Goal: Task Accomplishment & Management: Use online tool/utility

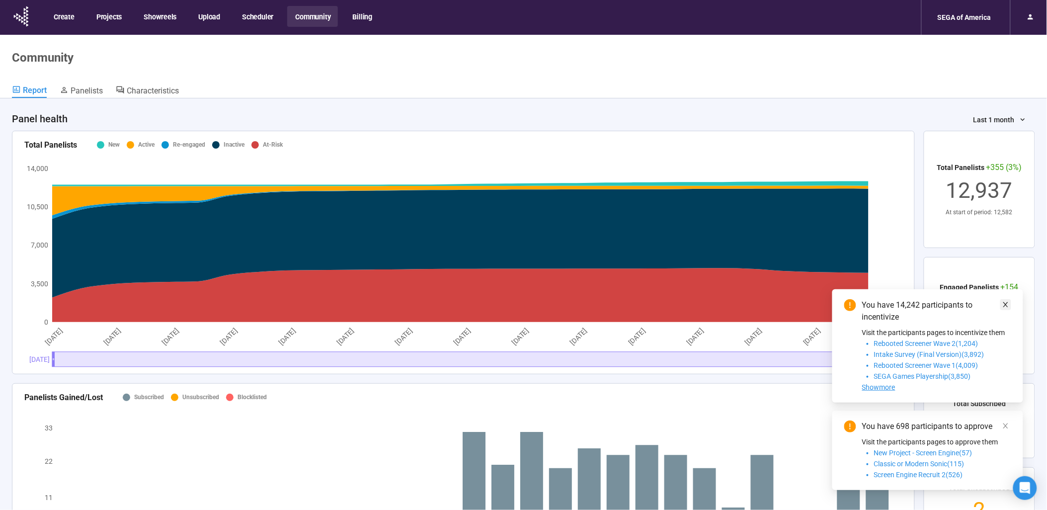
click at [1003, 300] on span at bounding box center [1005, 304] width 7 height 11
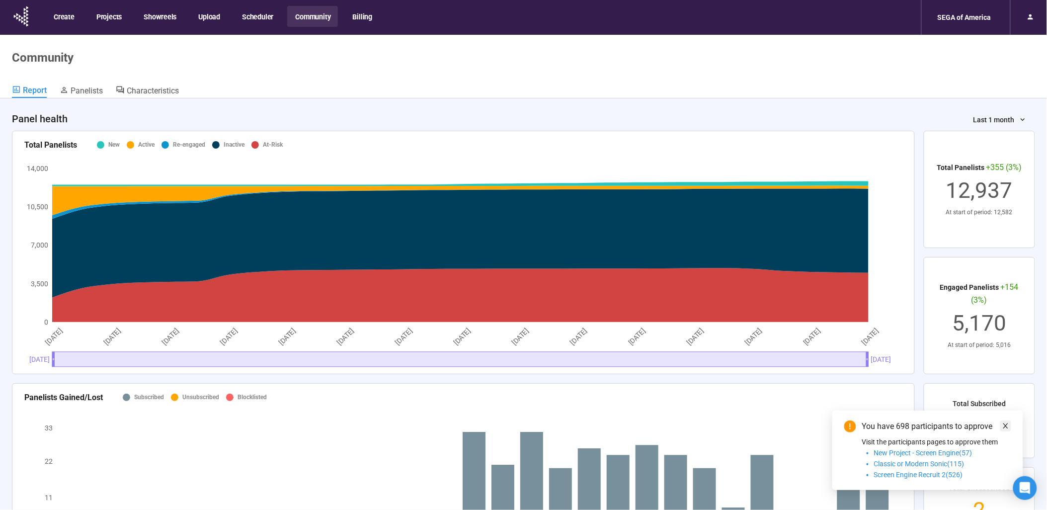
click at [1008, 423] on icon "close" at bounding box center [1005, 425] width 7 height 7
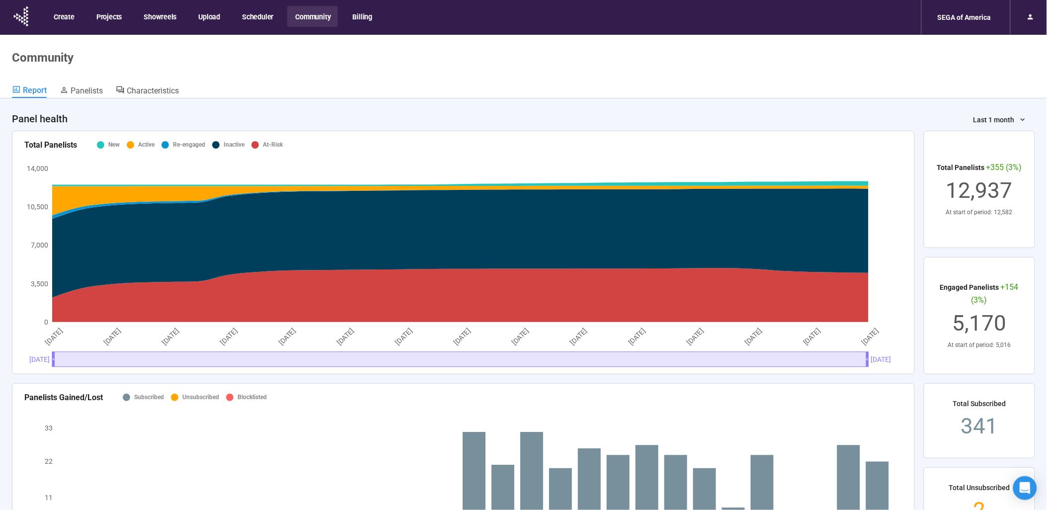
scroll to position [276, 0]
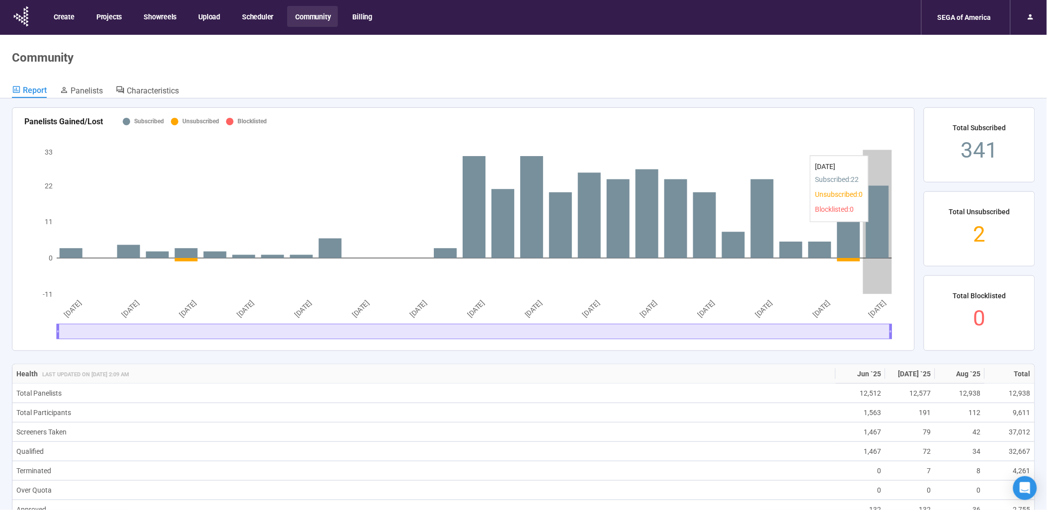
click at [882, 227] on icon at bounding box center [877, 221] width 23 height 73
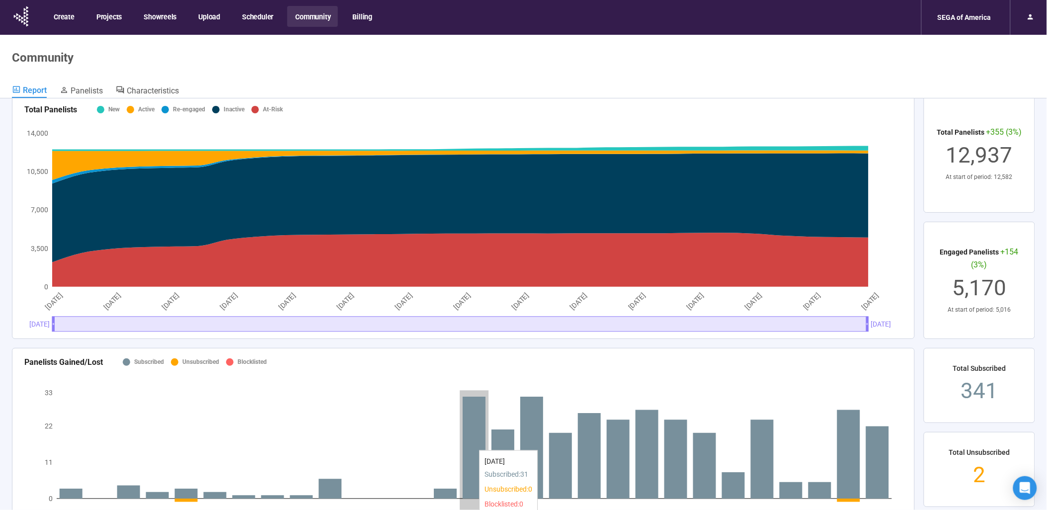
scroll to position [0, 0]
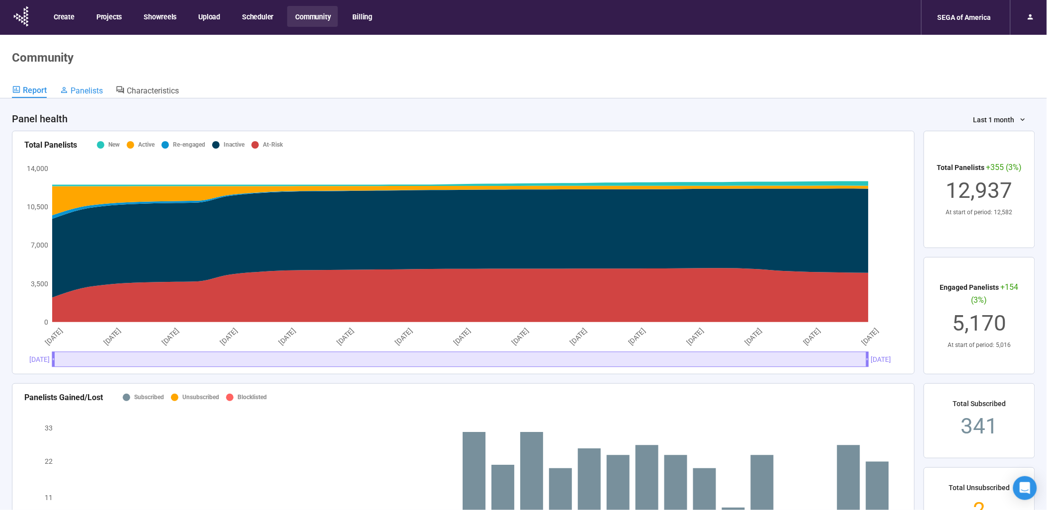
click at [81, 90] on span "Panelists" at bounding box center [87, 90] width 32 height 9
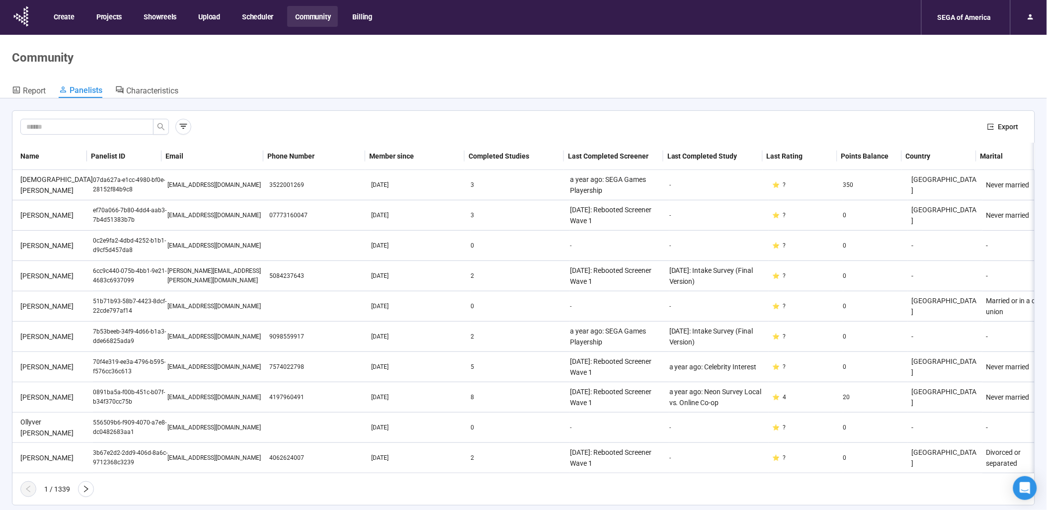
click at [142, 83] on header "Community Report Panelists Characteristics" at bounding box center [523, 67] width 1047 height 64
click at [143, 93] on span "Characteristics" at bounding box center [152, 90] width 52 height 9
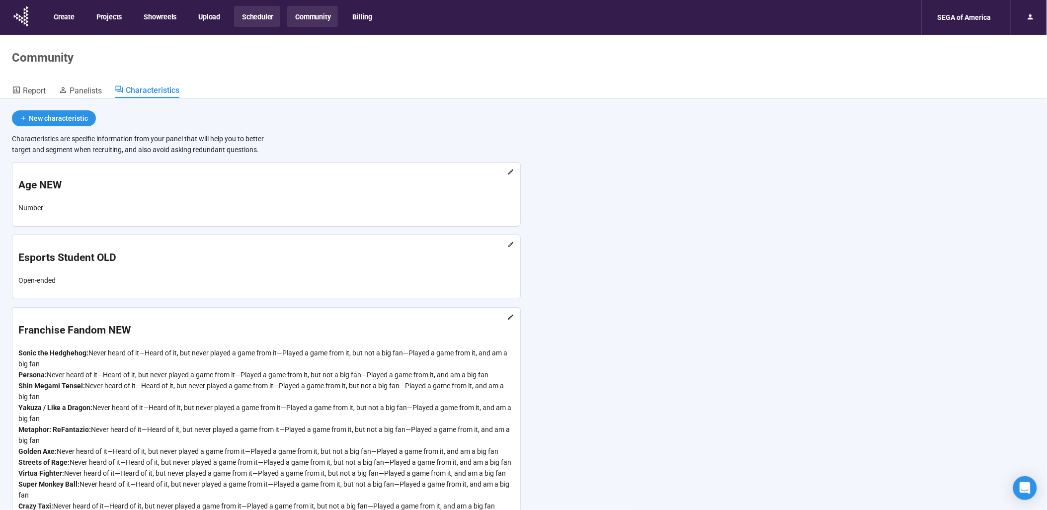
click at [256, 20] on button "Scheduler" at bounding box center [257, 16] width 46 height 21
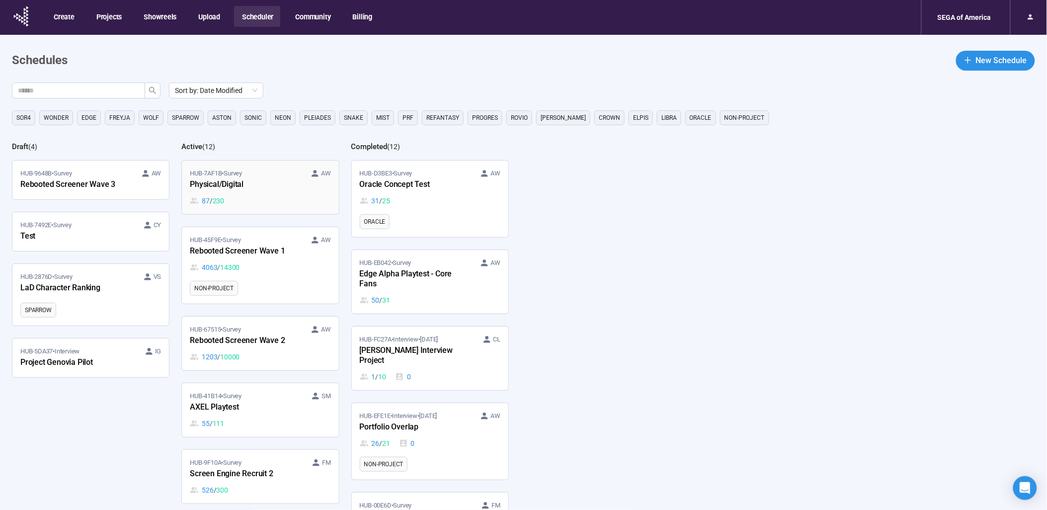
click at [266, 196] on div "87 / 230" at bounding box center [260, 200] width 141 height 11
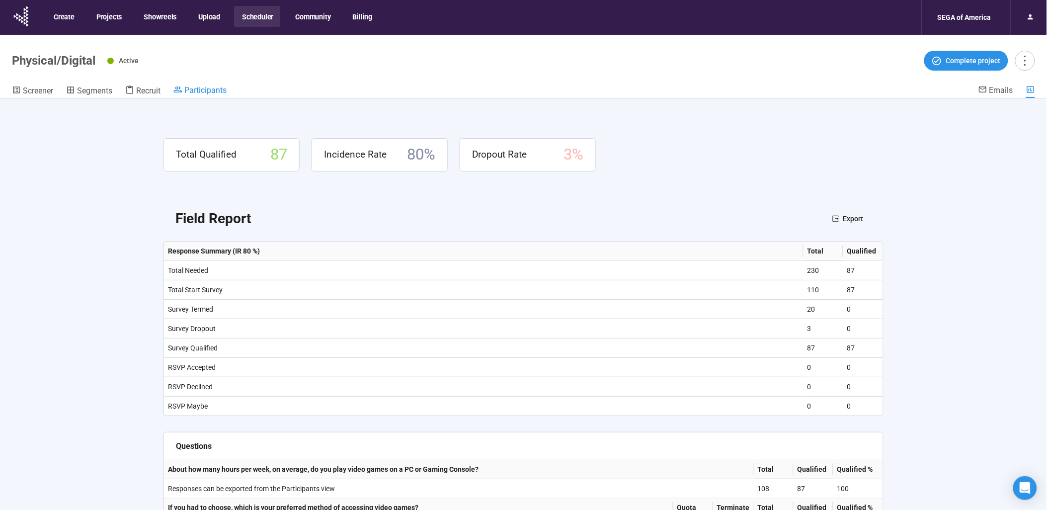
drag, startPoint x: 220, startPoint y: 102, endPoint x: 219, endPoint y: 95, distance: 6.5
click at [220, 101] on div "Total Qualified 87 Incidence Rate 80 % Dropout Rate 3 % Field Report Export Res…" at bounding box center [524, 321] width 780 height 446
click at [219, 95] on link "Participants" at bounding box center [199, 91] width 53 height 12
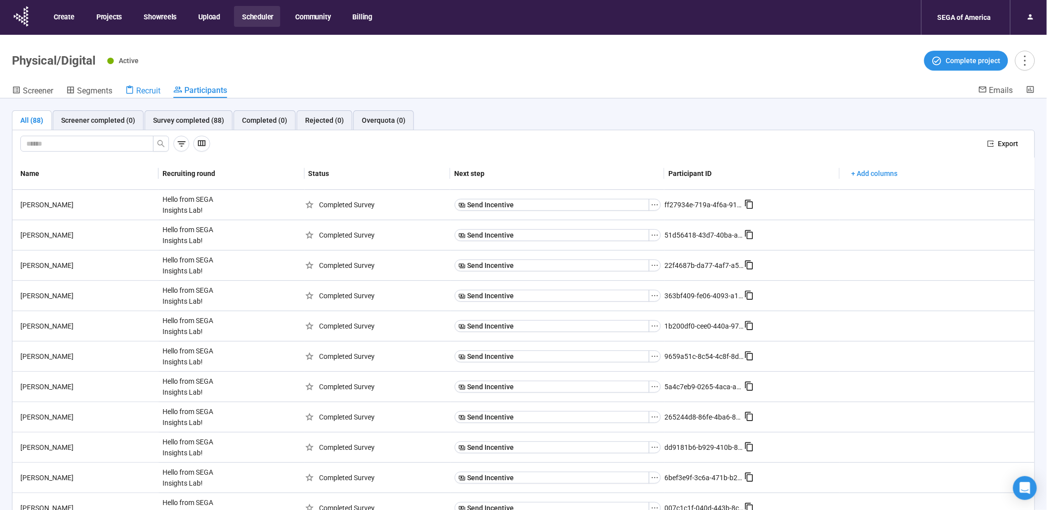
click at [154, 90] on span "Recruit" at bounding box center [148, 90] width 24 height 9
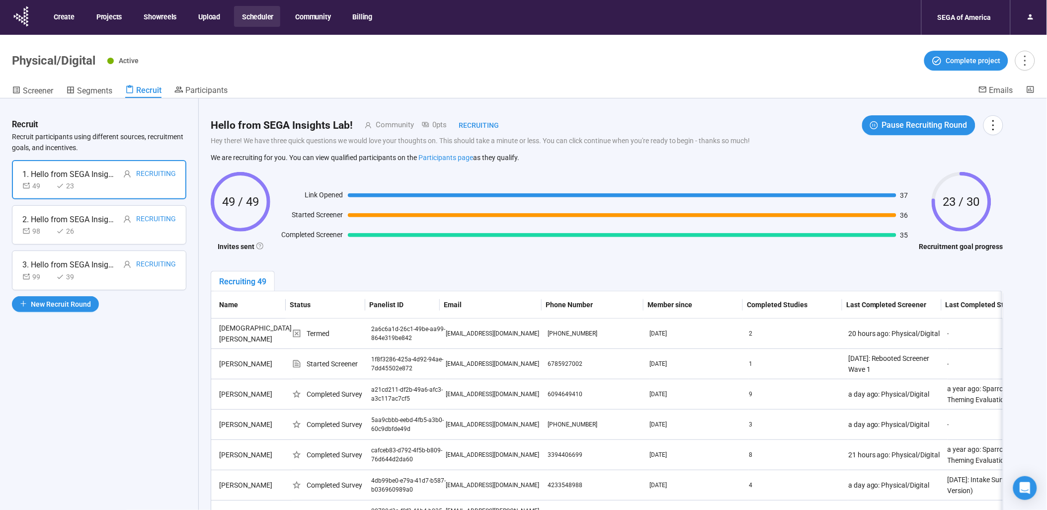
click at [102, 220] on div "2. Hello from SEGA Insights Lab!" at bounding box center [69, 219] width 94 height 12
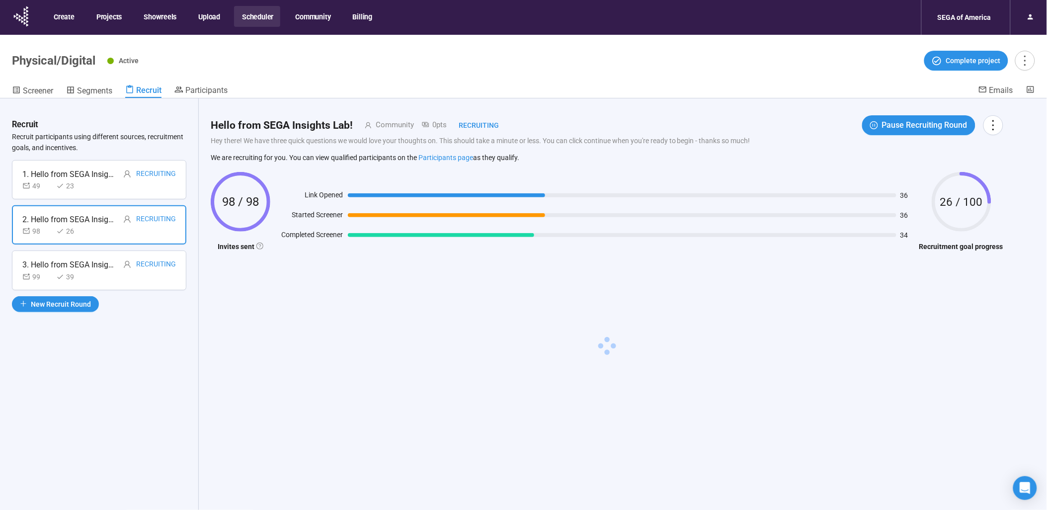
drag, startPoint x: 102, startPoint y: 220, endPoint x: 145, endPoint y: 271, distance: 66.4
click at [140, 276] on div "99 39" at bounding box center [99, 276] width 154 height 11
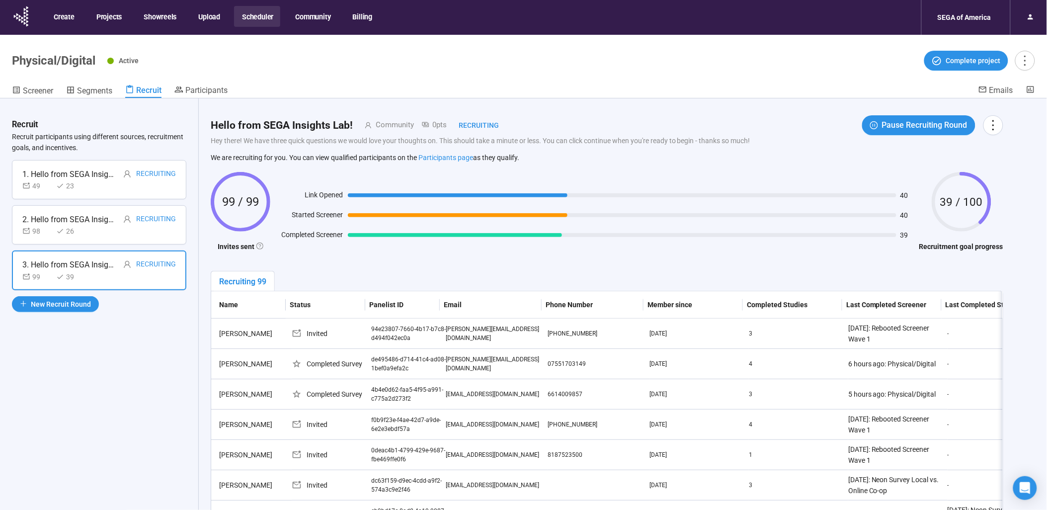
click at [141, 232] on div "98 26" at bounding box center [99, 231] width 154 height 11
